Goal: Information Seeking & Learning: Learn about a topic

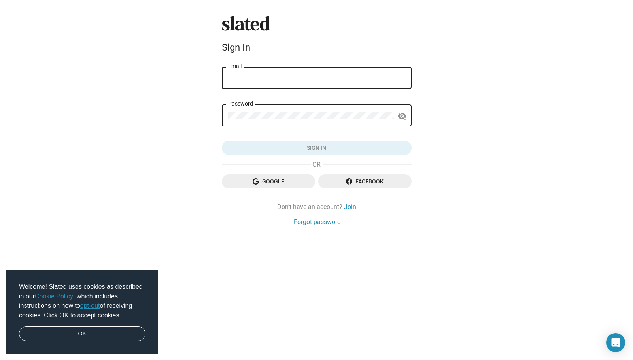
click at [284, 72] on div "Email" at bounding box center [316, 77] width 177 height 23
click at [269, 80] on input "Email" at bounding box center [316, 78] width 177 height 7
type input "[EMAIL_ADDRESS][DOMAIN_NAME]"
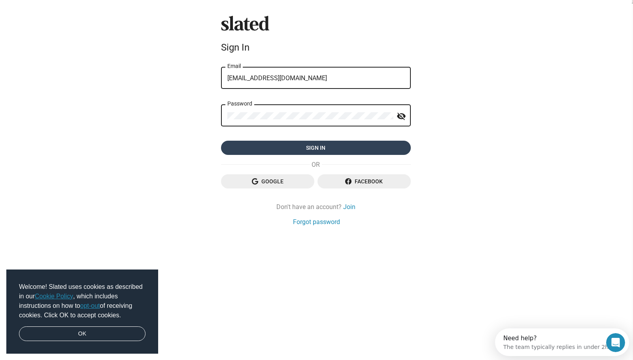
click at [264, 150] on span "Sign in" at bounding box center [316, 148] width 177 height 14
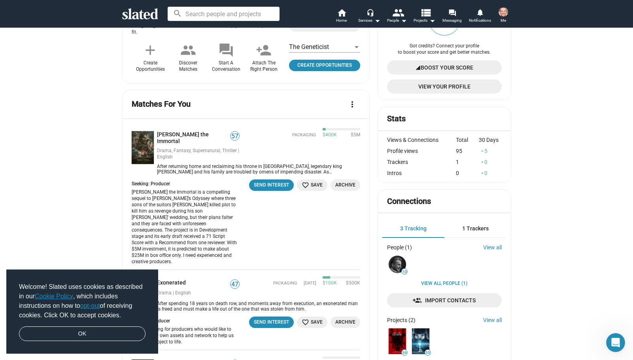
scroll to position [213, 0]
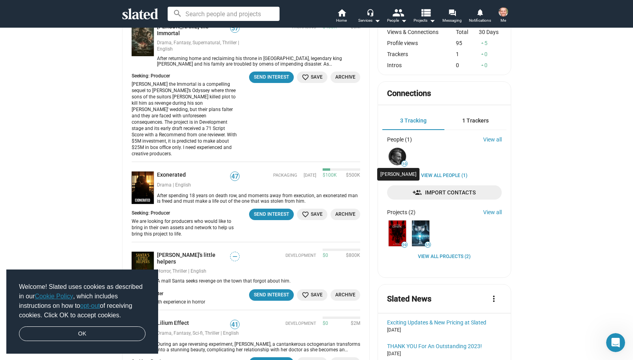
click at [398, 162] on img at bounding box center [397, 156] width 17 height 17
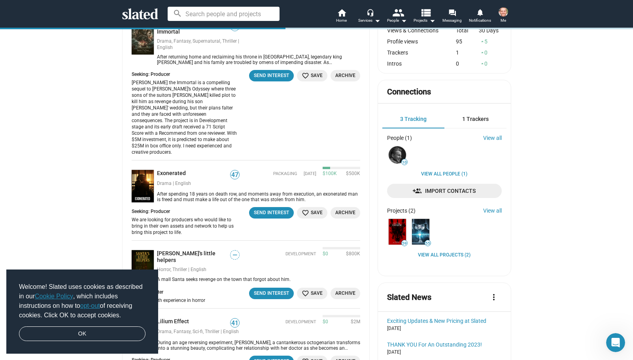
scroll to position [158, 0]
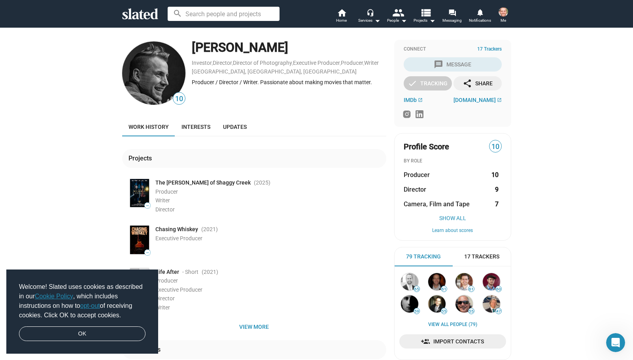
click at [180, 184] on span "The [PERSON_NAME] of Shaggy Creek" at bounding box center [202, 183] width 95 height 8
click at [143, 193] on img at bounding box center [139, 193] width 19 height 28
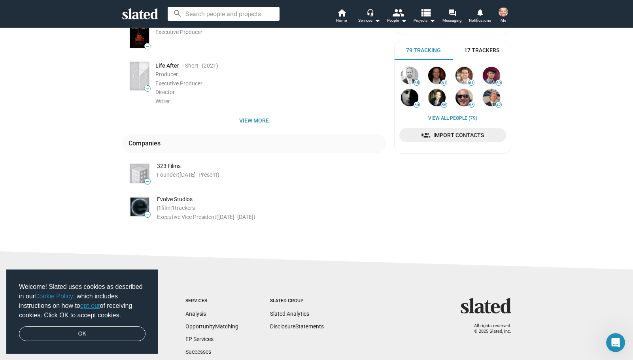
scroll to position [208, 0]
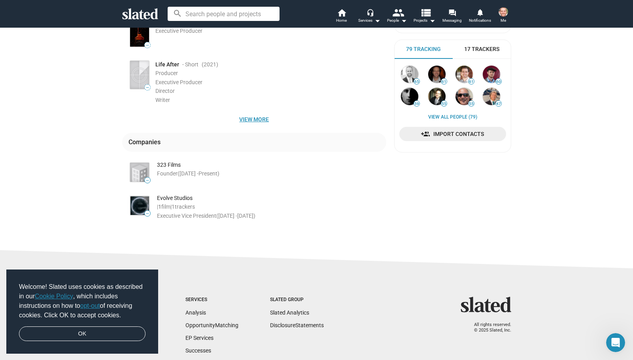
click at [248, 119] on span "View more" at bounding box center [255, 119] width 252 height 14
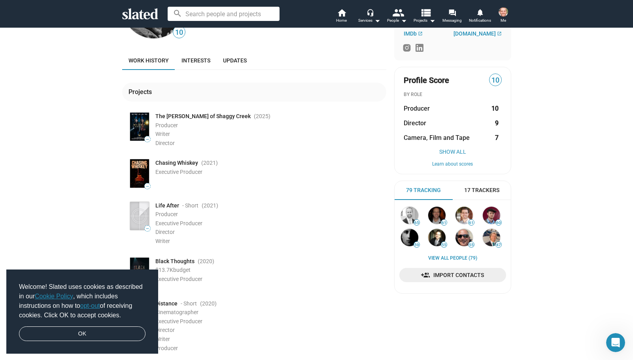
scroll to position [0, 0]
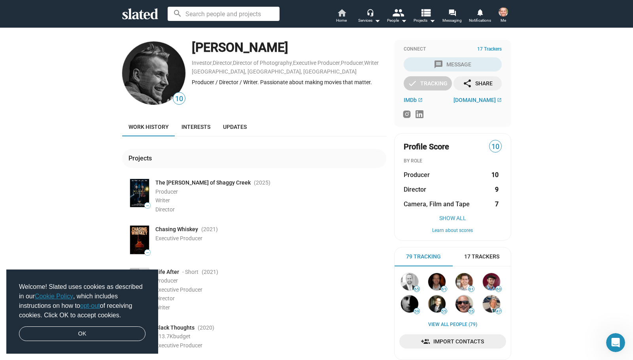
click at [342, 15] on mat-icon "home" at bounding box center [341, 12] width 9 height 9
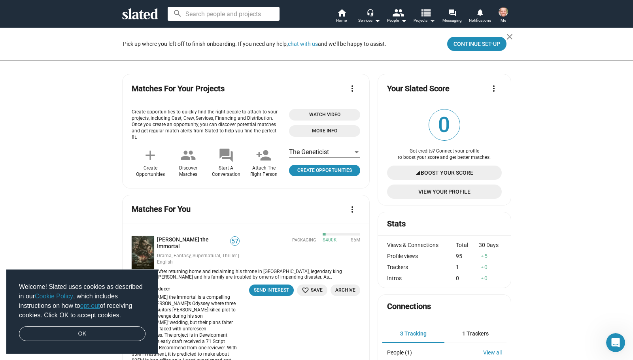
click at [425, 18] on mat-icon "view_list" at bounding box center [425, 12] width 11 height 11
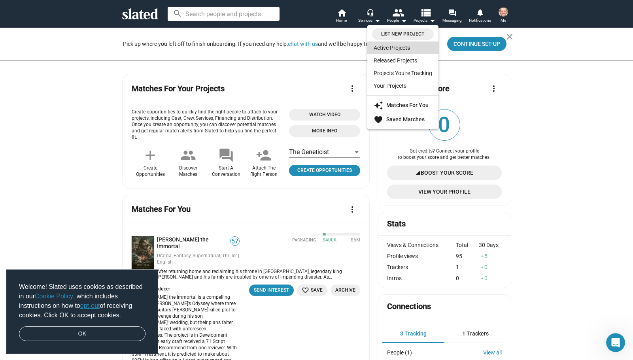
click at [391, 49] on link "Active Projects" at bounding box center [403, 48] width 71 height 13
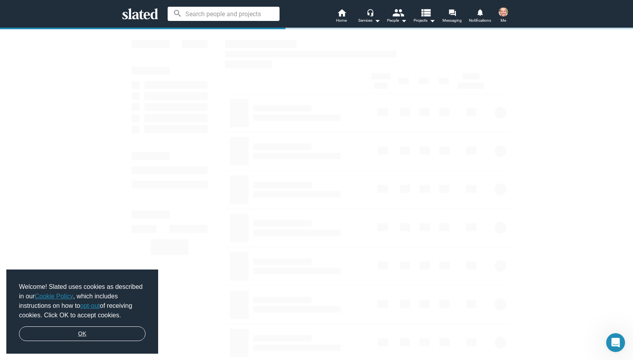
click at [111, 328] on link "OK" at bounding box center [82, 334] width 127 height 15
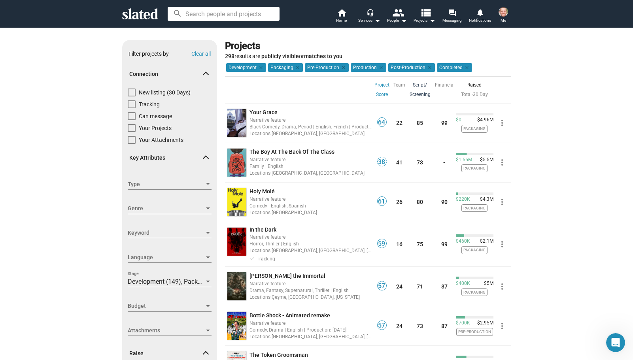
click at [420, 93] on link "Script/ Screening" at bounding box center [420, 89] width 21 height 19
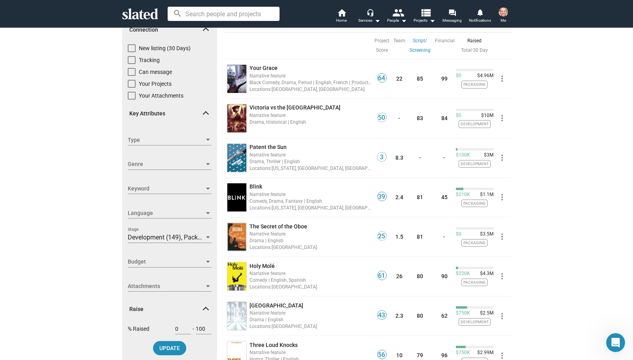
scroll to position [49, 0]
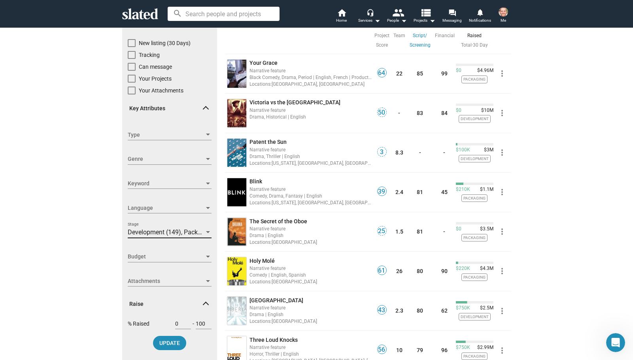
click at [196, 233] on span "Development (149), Packaging (111), Pre-Production (12), Production (14), Post-…" at bounding box center [280, 233] width 305 height 8
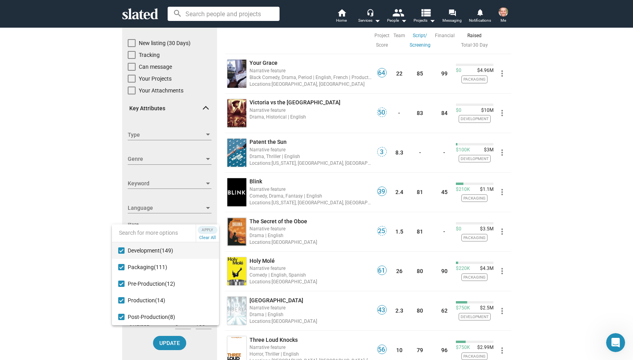
click at [84, 229] on div at bounding box center [316, 180] width 633 height 360
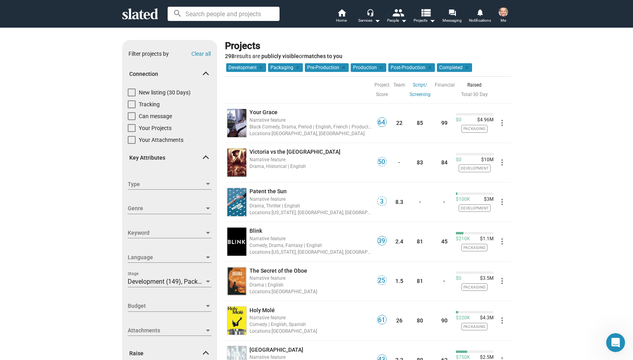
scroll to position [132, 0]
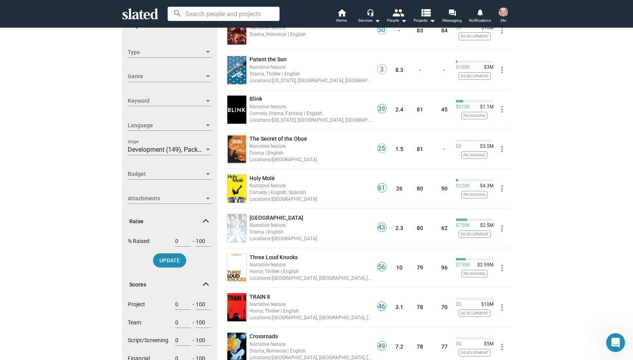
click at [162, 177] on span "Budget" at bounding box center [166, 174] width 77 height 8
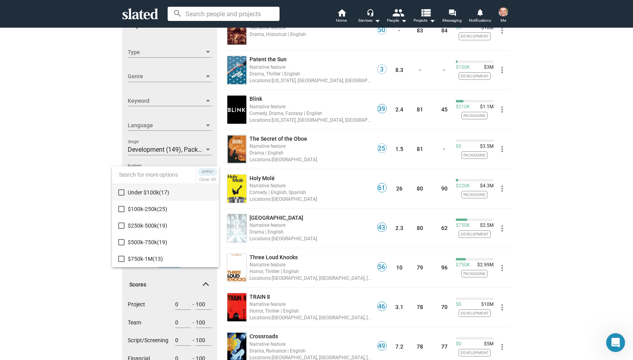
click at [60, 190] on div at bounding box center [316, 180] width 633 height 360
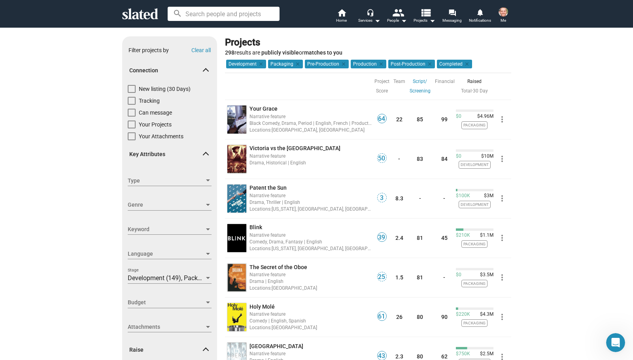
scroll to position [0, 0]
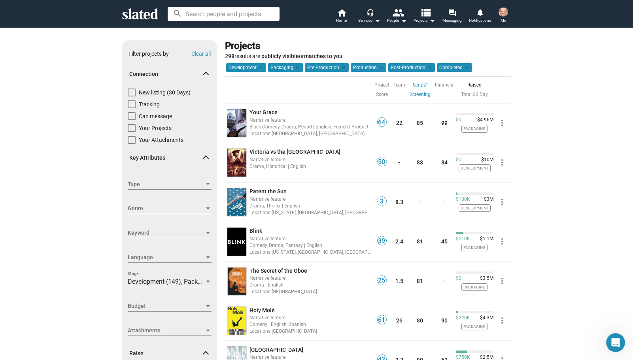
click at [178, 209] on span "Genre" at bounding box center [166, 209] width 77 height 8
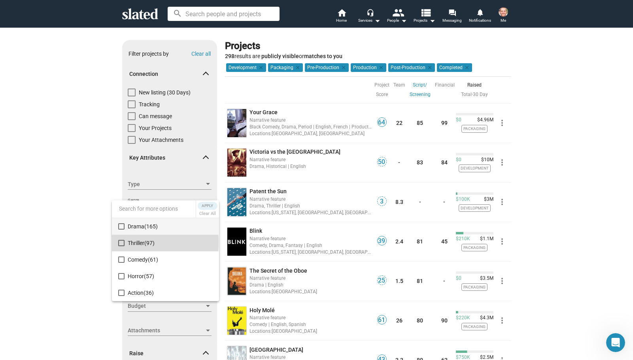
click at [123, 243] on mat-pseudo-checkbox at bounding box center [121, 243] width 6 height 6
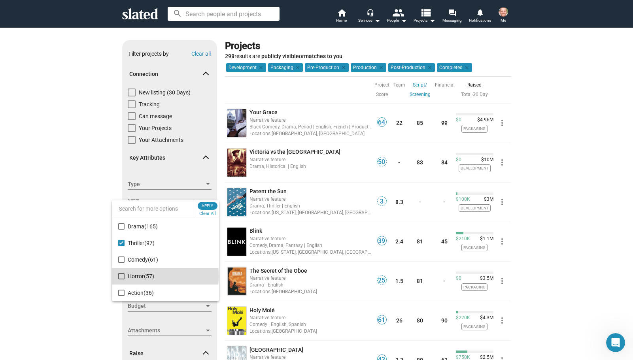
click at [122, 276] on mat-pseudo-checkbox at bounding box center [121, 276] width 6 height 6
click at [120, 291] on mat-pseudo-checkbox at bounding box center [121, 293] width 6 height 6
click at [206, 207] on span "Apply" at bounding box center [208, 206] width 14 height 8
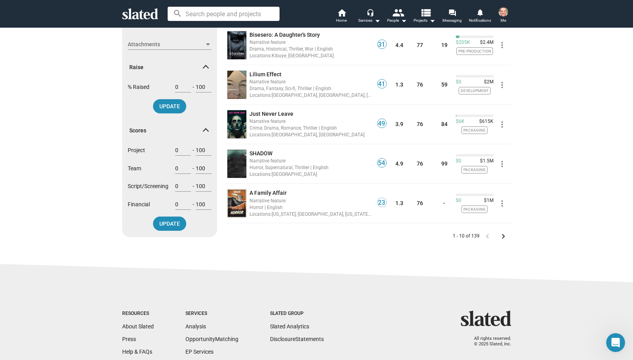
scroll to position [300, 0]
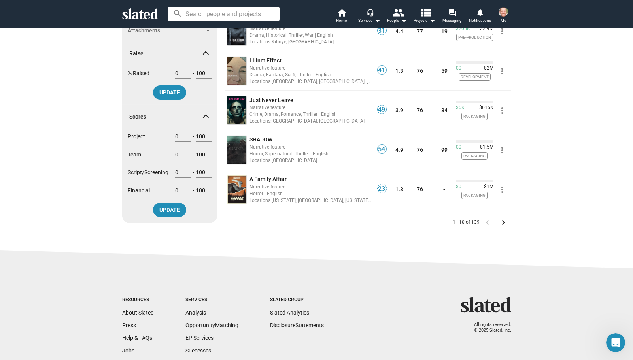
click at [502, 225] on mat-icon "keyboard_arrow_right" at bounding box center [503, 222] width 9 height 9
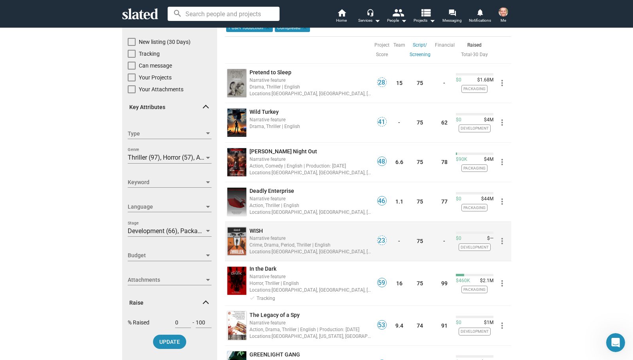
scroll to position [49, 0]
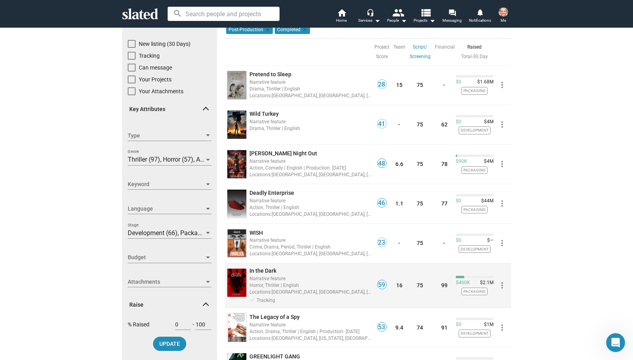
click at [262, 284] on div "Horror, Thriller | English" at bounding box center [311, 286] width 122 height 8
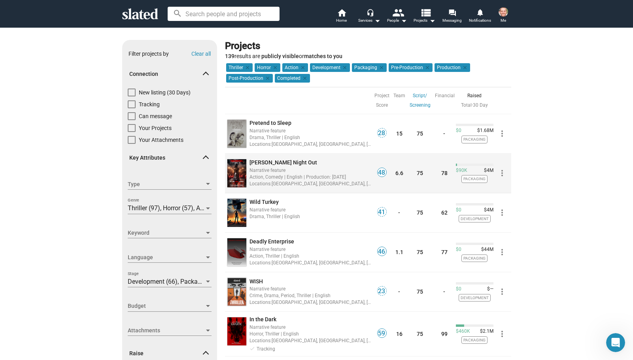
click at [240, 173] on img at bounding box center [237, 173] width 19 height 28
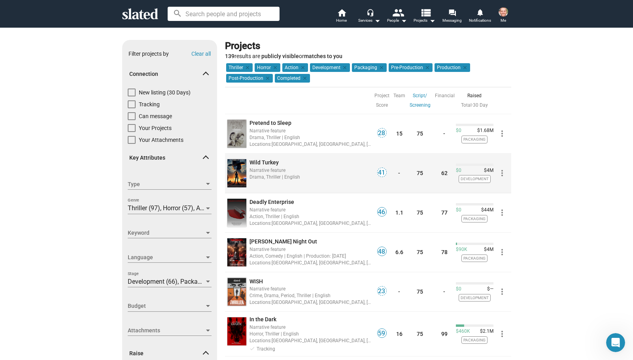
click at [255, 163] on span "Wild Turkey" at bounding box center [264, 162] width 29 height 6
